Goal: Task Accomplishment & Management: Complete application form

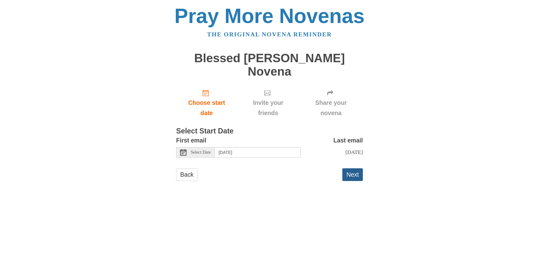
click at [357, 168] on button "Next" at bounding box center [353, 174] width 21 height 13
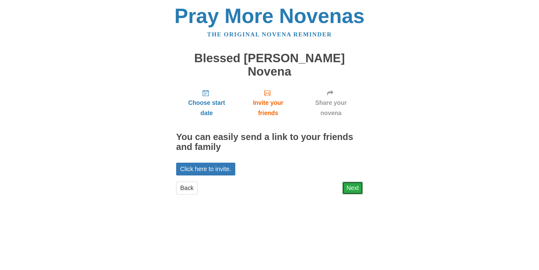
click at [355, 182] on link "Next" at bounding box center [353, 188] width 21 height 13
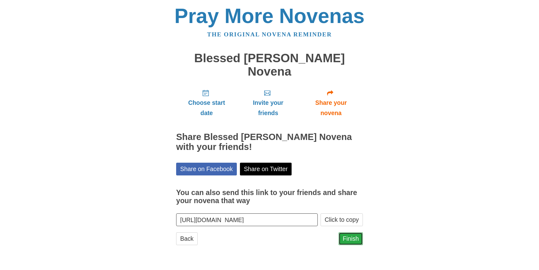
click at [352, 233] on link "Finish" at bounding box center [351, 239] width 24 height 13
